Goal: Navigation & Orientation: Find specific page/section

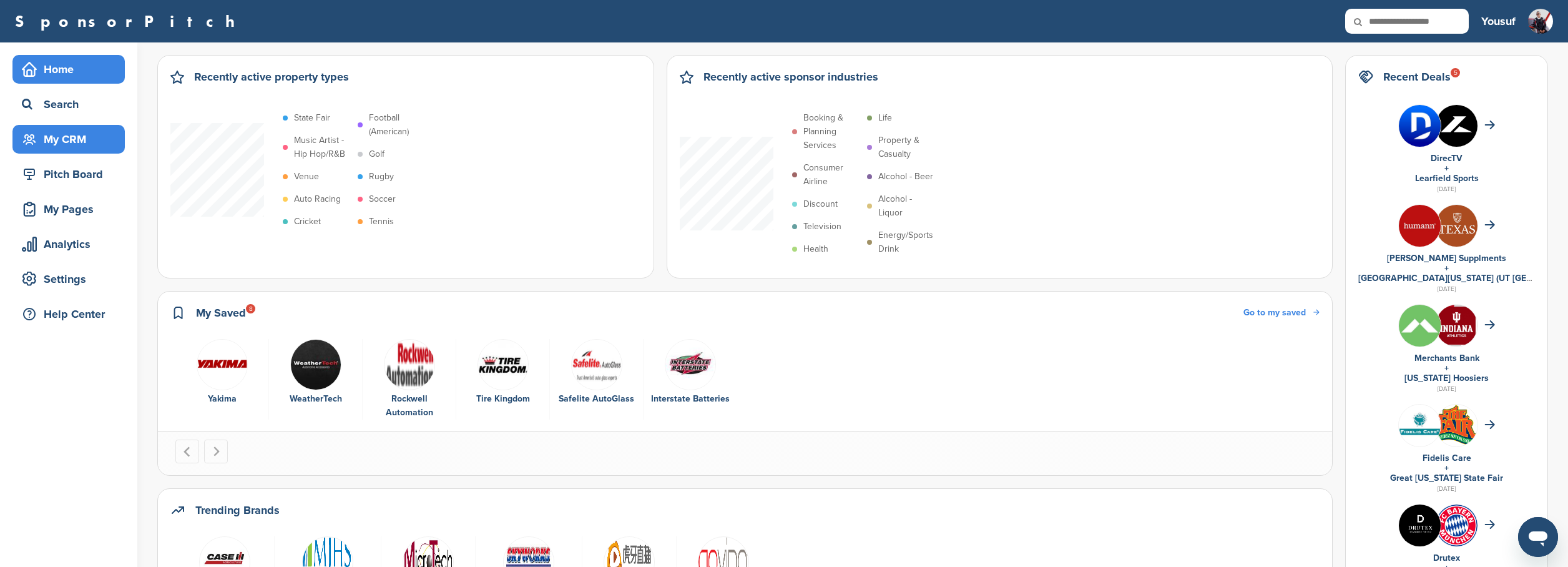
click at [79, 134] on div "My CRM" at bounding box center [71, 139] width 106 height 22
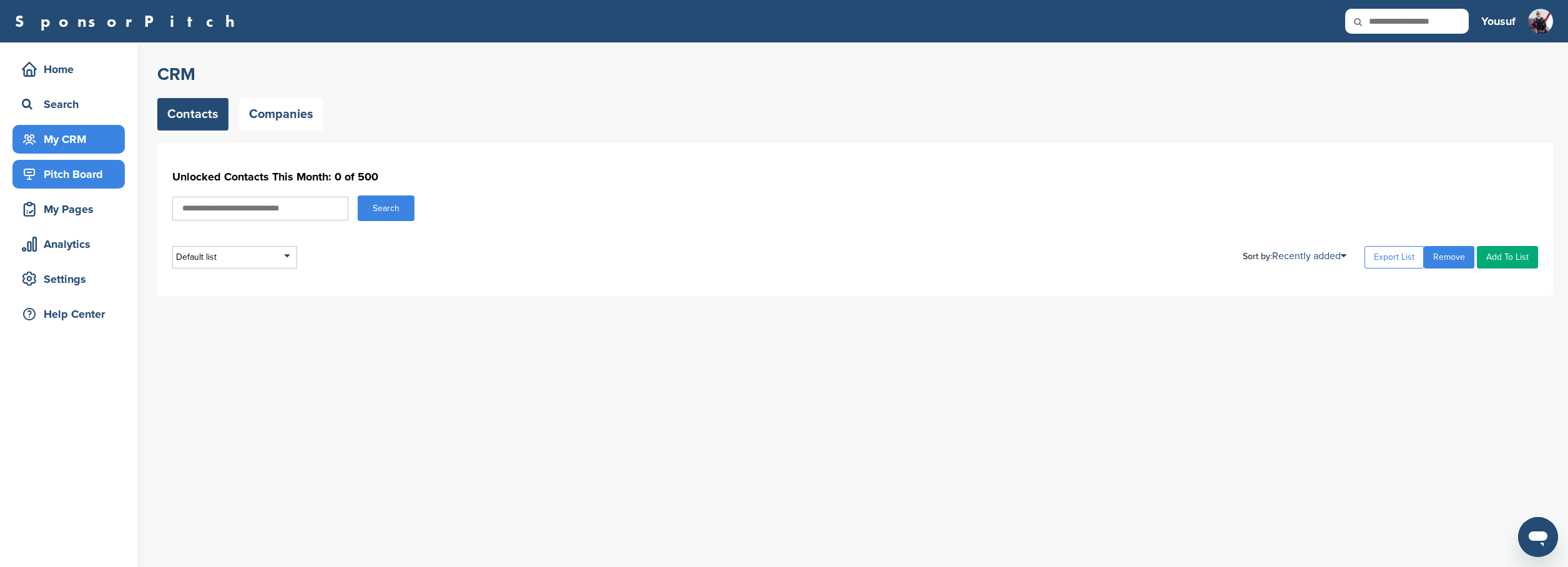
click at [81, 177] on div "Pitch Board" at bounding box center [71, 174] width 106 height 22
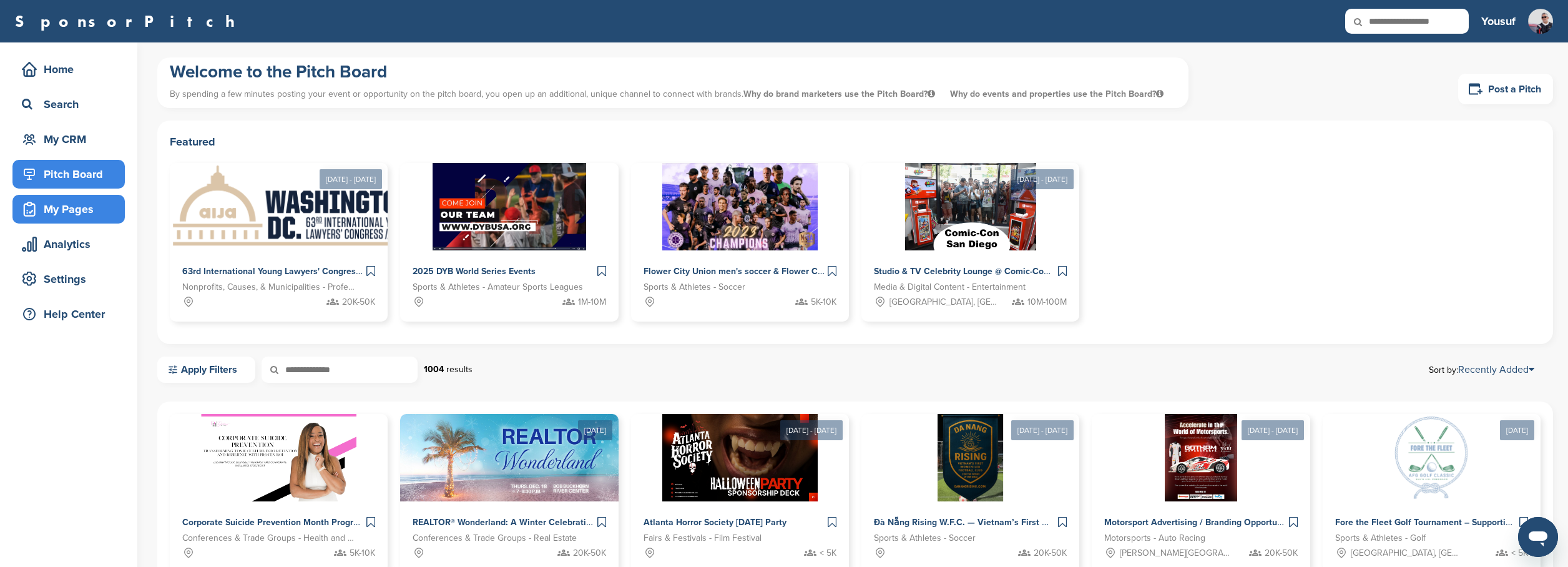
click at [83, 196] on div "My Pages" at bounding box center [69, 209] width 113 height 29
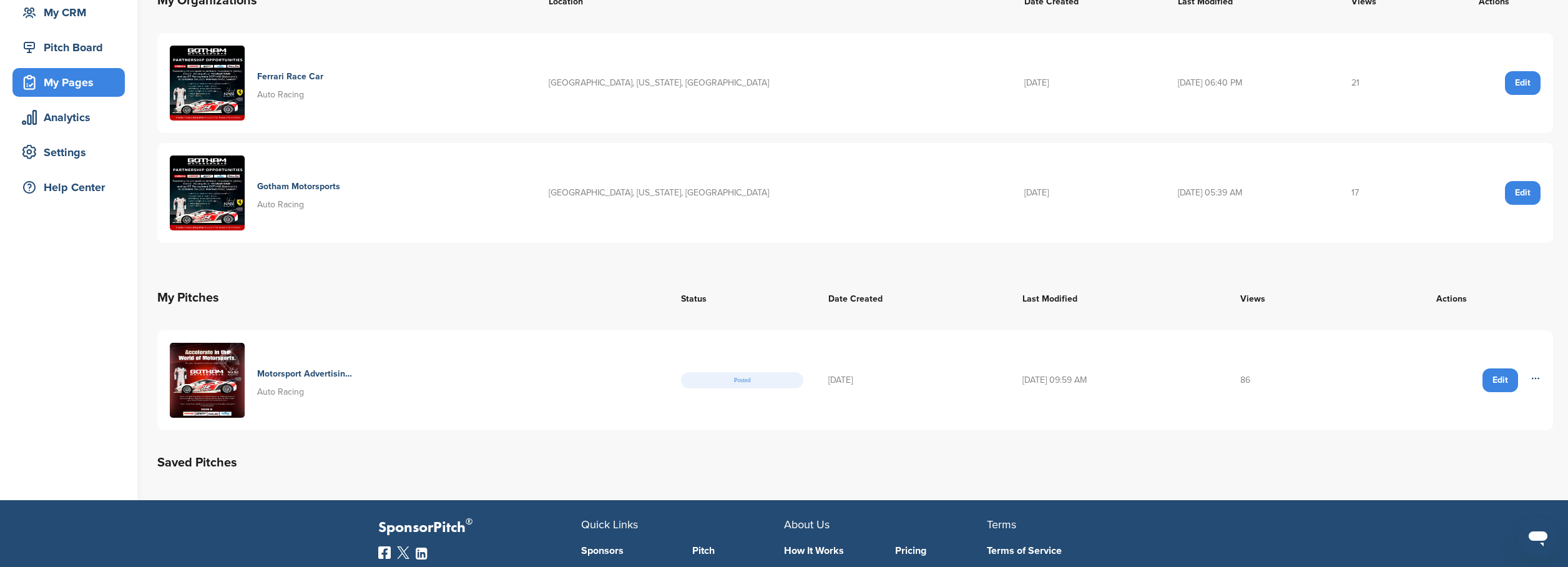
scroll to position [161, 0]
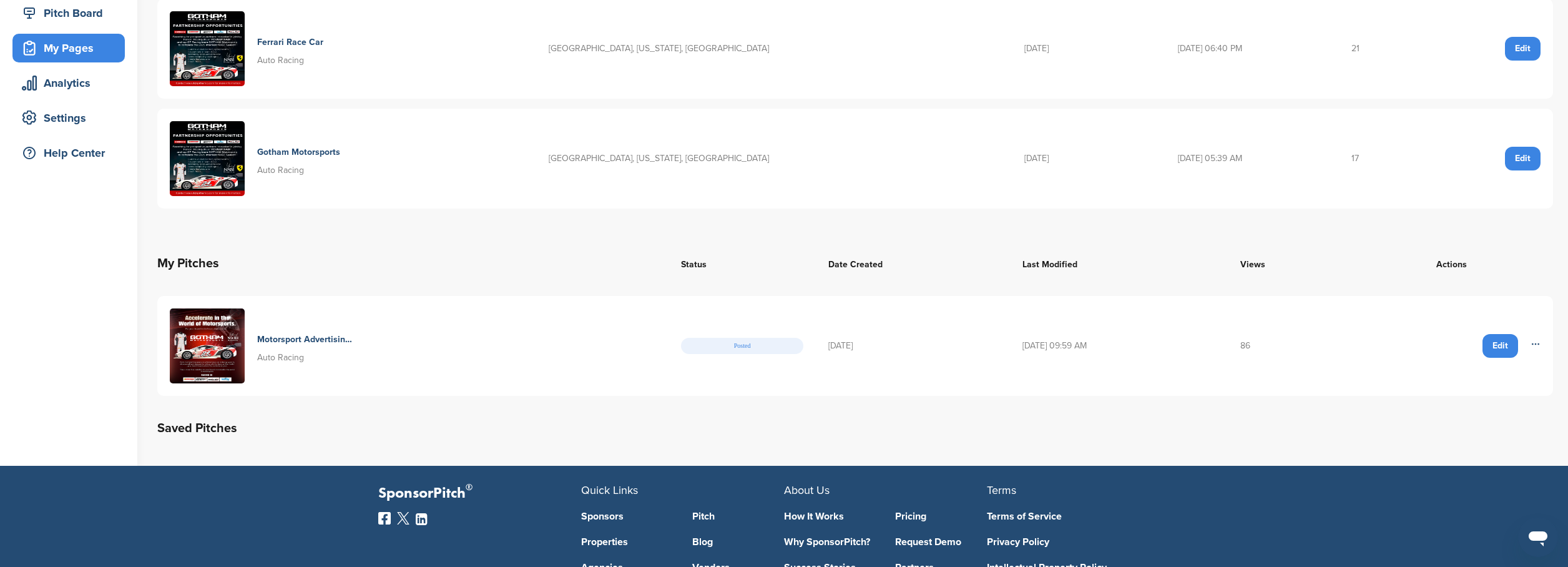
click at [324, 336] on h4 "Motorsport Advertising / Branding Opportunity" at bounding box center [305, 339] width 97 height 14
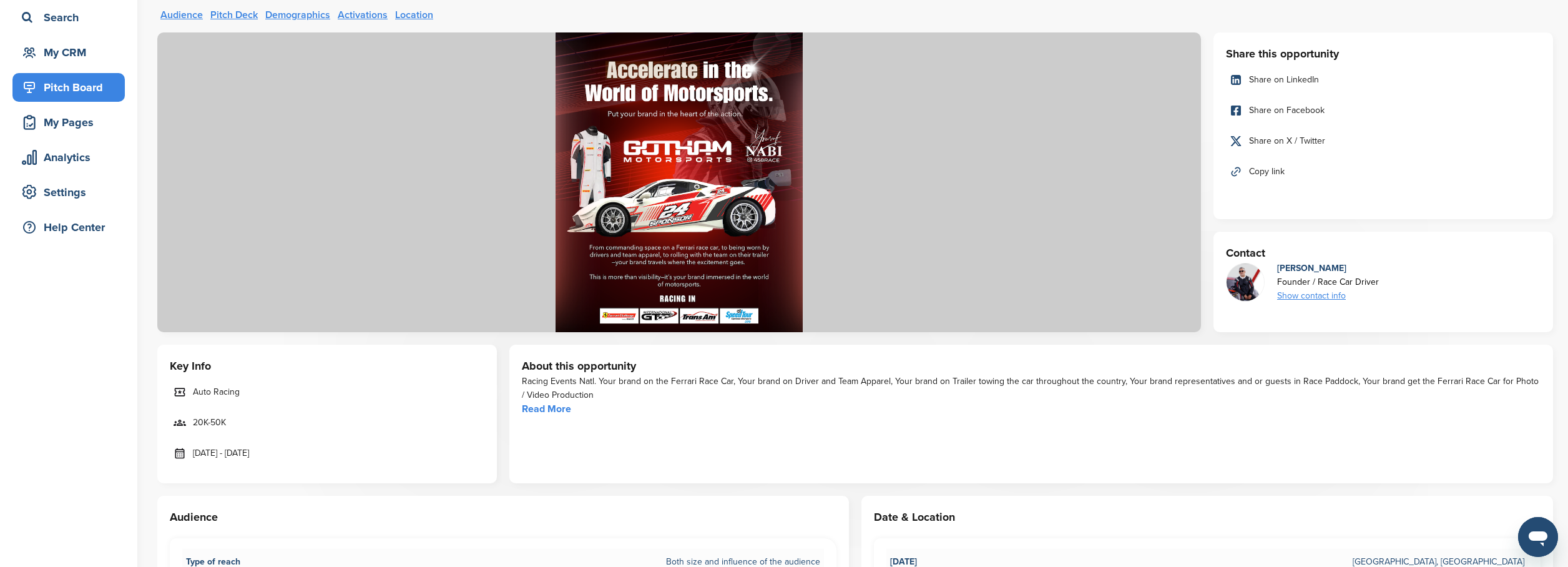
scroll to position [87, 0]
